Goal: Task Accomplishment & Management: Manage account settings

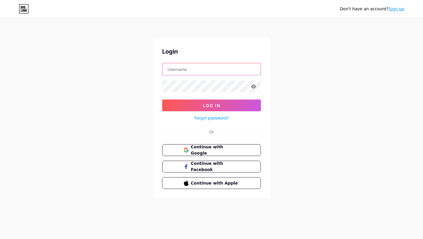
click at [208, 68] on input "text" at bounding box center [212, 69] width 98 height 12
click at [204, 149] on span "Continue with Google" at bounding box center [214, 150] width 49 height 13
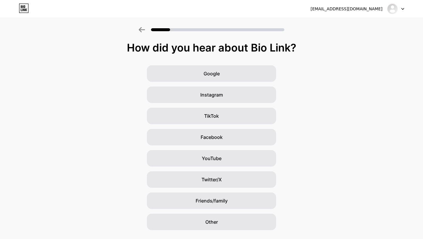
click at [144, 30] on icon at bounding box center [142, 29] width 6 height 5
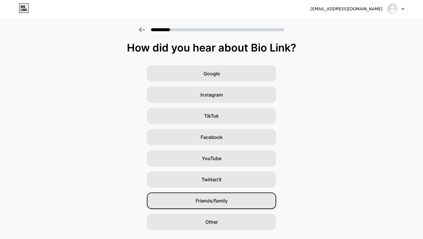
scroll to position [15, 0]
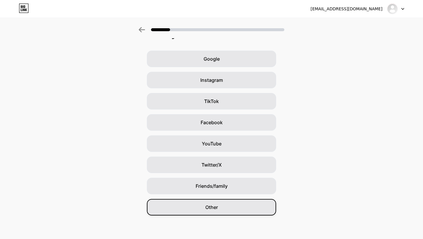
click at [215, 205] on span "Other" at bounding box center [211, 206] width 13 height 7
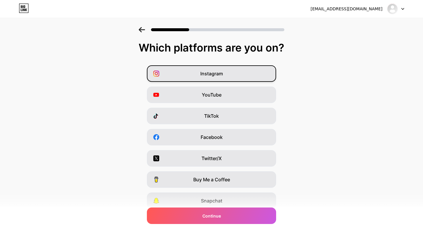
click at [252, 73] on div "Instagram" at bounding box center [211, 73] width 129 height 16
click at [372, 13] on div "[EMAIL_ADDRESS][DOMAIN_NAME]" at bounding box center [358, 9] width 94 height 11
click at [407, 12] on div "kathleenhon9@gmail.com Logout" at bounding box center [211, 9] width 423 height 11
click at [404, 9] on icon at bounding box center [403, 8] width 2 height 1
click at [380, 24] on li "Logout" at bounding box center [367, 24] width 73 height 16
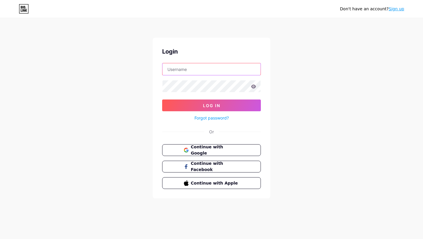
click at [217, 67] on input "text" at bounding box center [212, 69] width 98 height 12
type input "cluelesslabgirlies@gmail.com"
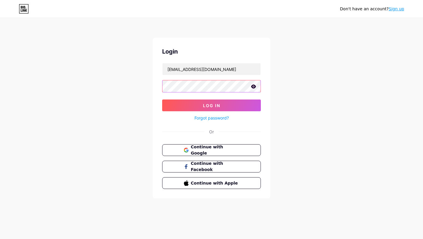
click at [162, 99] on button "Log In" at bounding box center [211, 105] width 99 height 12
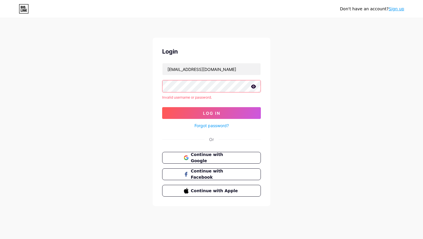
click at [253, 86] on icon at bounding box center [253, 86] width 5 height 4
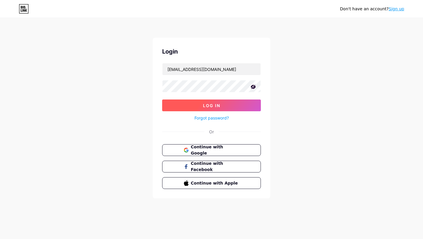
click at [205, 108] on button "Log In" at bounding box center [211, 105] width 99 height 12
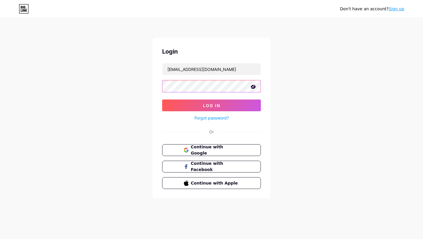
click at [162, 99] on button "Log In" at bounding box center [211, 105] width 99 height 12
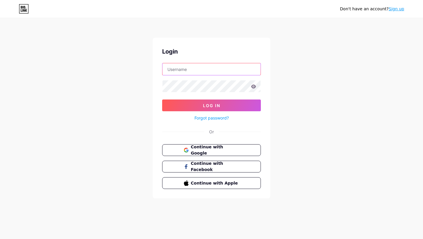
click at [240, 66] on input "text" at bounding box center [212, 69] width 98 height 12
click at [184, 72] on input "text" at bounding box center [212, 69] width 98 height 12
type input "cluelesslabgirlies@gmail.com"
click at [204, 116] on link "Forgot password?" at bounding box center [212, 118] width 34 height 6
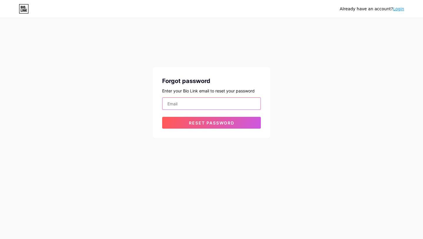
click at [212, 104] on input "email" at bounding box center [212, 104] width 98 height 12
click at [219, 100] on input "email" at bounding box center [212, 104] width 98 height 12
type input "cluelesslabgirlies@gmail.com"
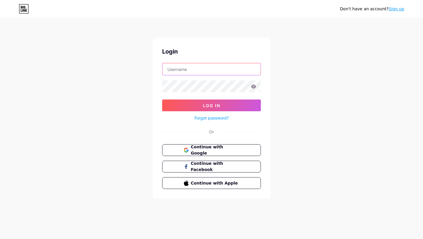
click at [184, 71] on input "text" at bounding box center [212, 69] width 98 height 12
type input "[EMAIL_ADDRESS][DOMAIN_NAME]"
click at [197, 150] on span "Continue with Google" at bounding box center [214, 150] width 49 height 13
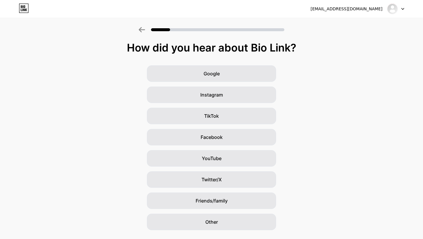
click at [351, 14] on div "[EMAIL_ADDRESS][DOMAIN_NAME]" at bounding box center [358, 9] width 94 height 11
click at [351, 11] on div "[EMAIL_ADDRESS][DOMAIN_NAME]" at bounding box center [347, 9] width 72 height 6
click at [403, 9] on icon at bounding box center [403, 8] width 2 height 1
click at [230, 76] on div "Google" at bounding box center [211, 73] width 129 height 16
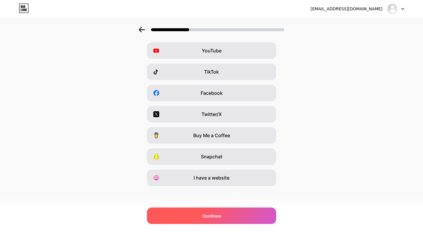
click at [209, 209] on div "Continue" at bounding box center [211, 215] width 129 height 16
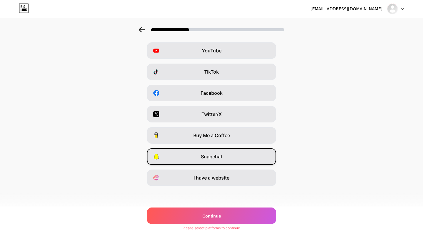
click at [210, 159] on span "Snapchat" at bounding box center [211, 156] width 21 height 7
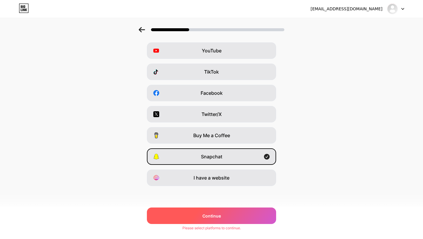
click at [203, 217] on span "Continue" at bounding box center [212, 216] width 19 height 6
